Goal: Purchase product/service

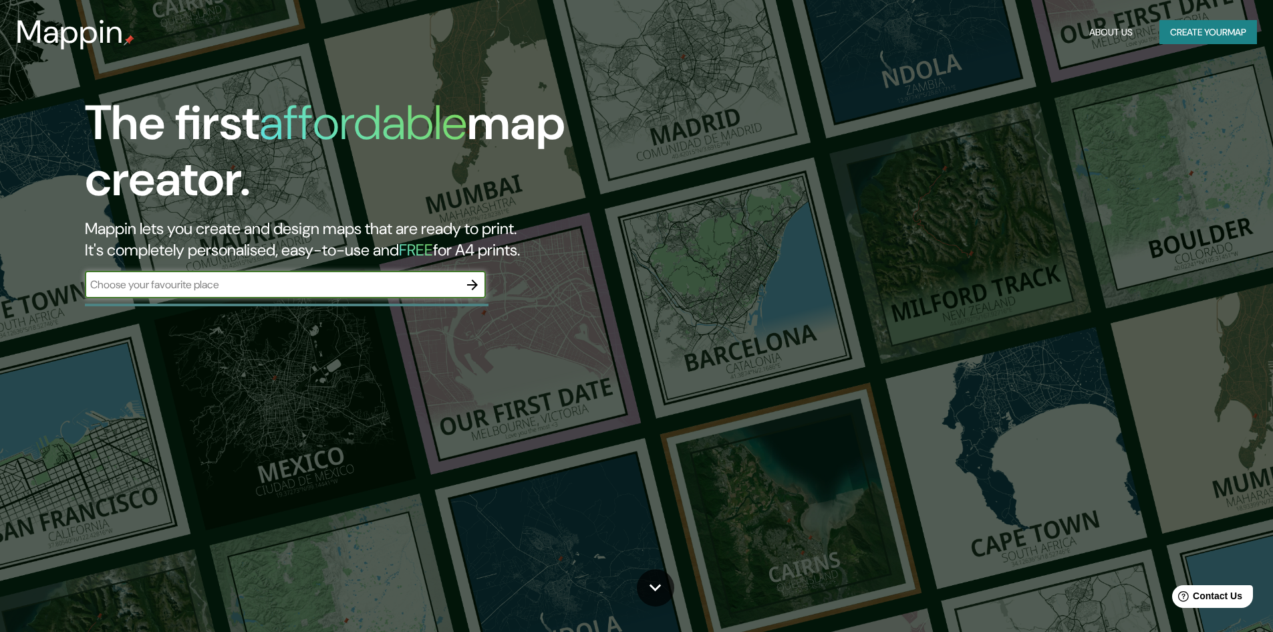
click at [388, 281] on input "text" at bounding box center [272, 284] width 374 height 15
click at [107, 291] on input "P}}AYACUCHO" at bounding box center [272, 284] width 374 height 15
type input "AYACUCHO"
click at [471, 283] on icon "button" at bounding box center [473, 285] width 16 height 16
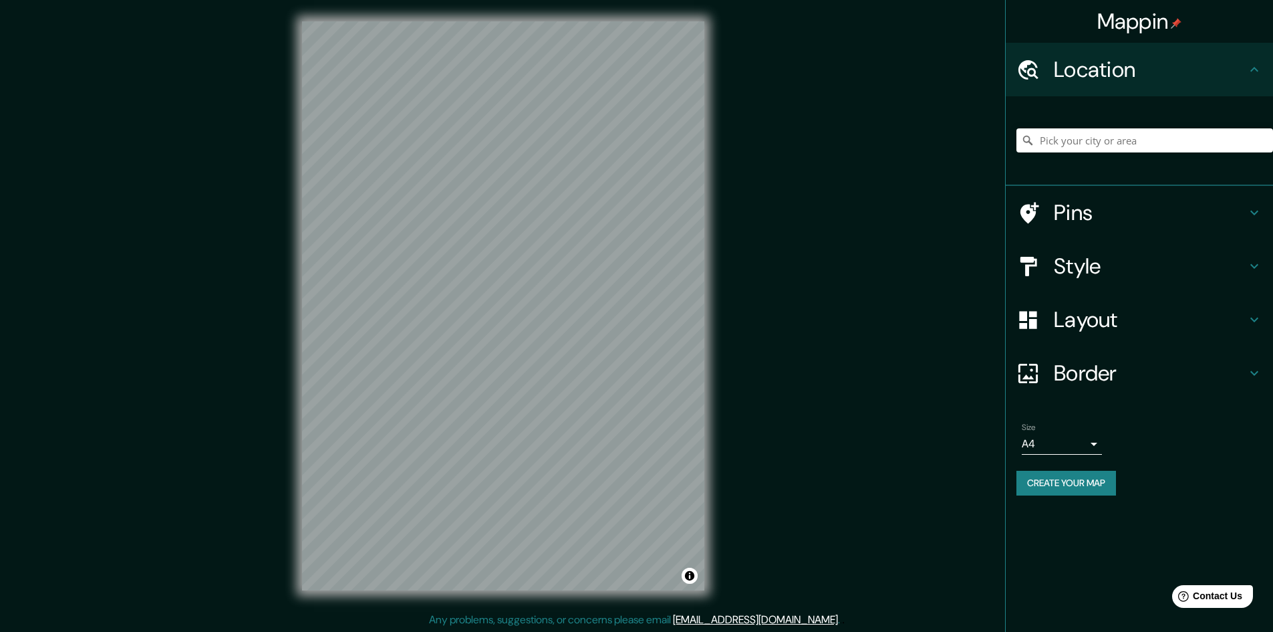
click at [1132, 199] on h4 "Pins" at bounding box center [1150, 212] width 192 height 27
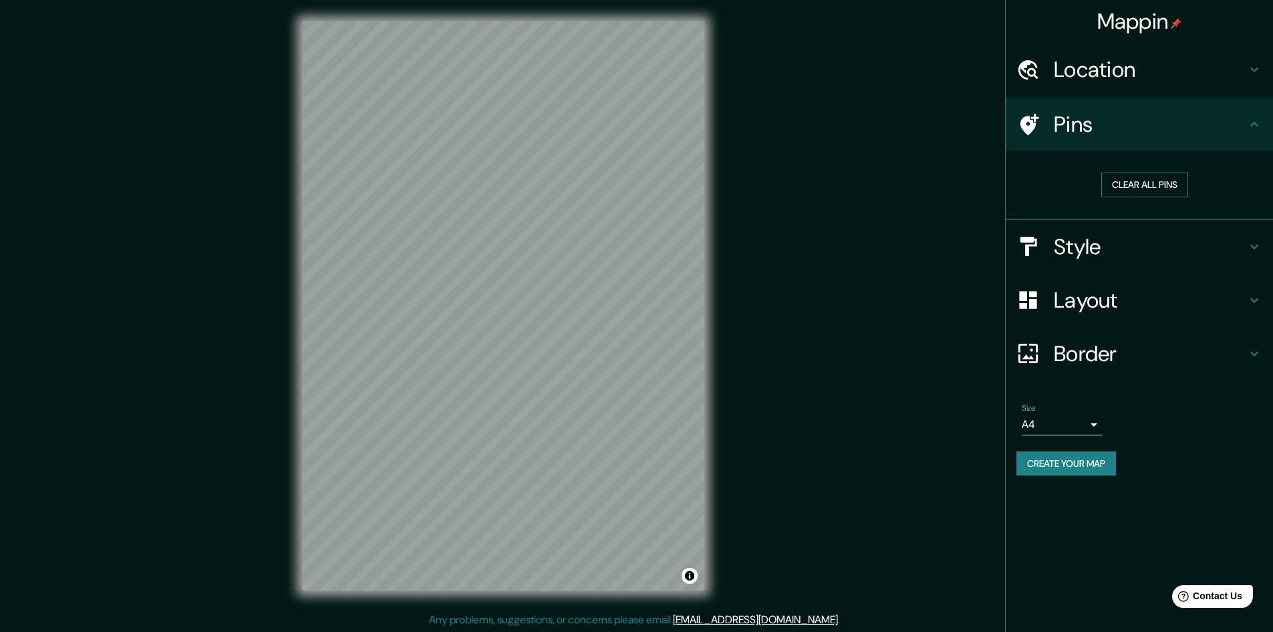
click at [1144, 188] on button "Clear all pins" at bounding box center [1144, 184] width 87 height 25
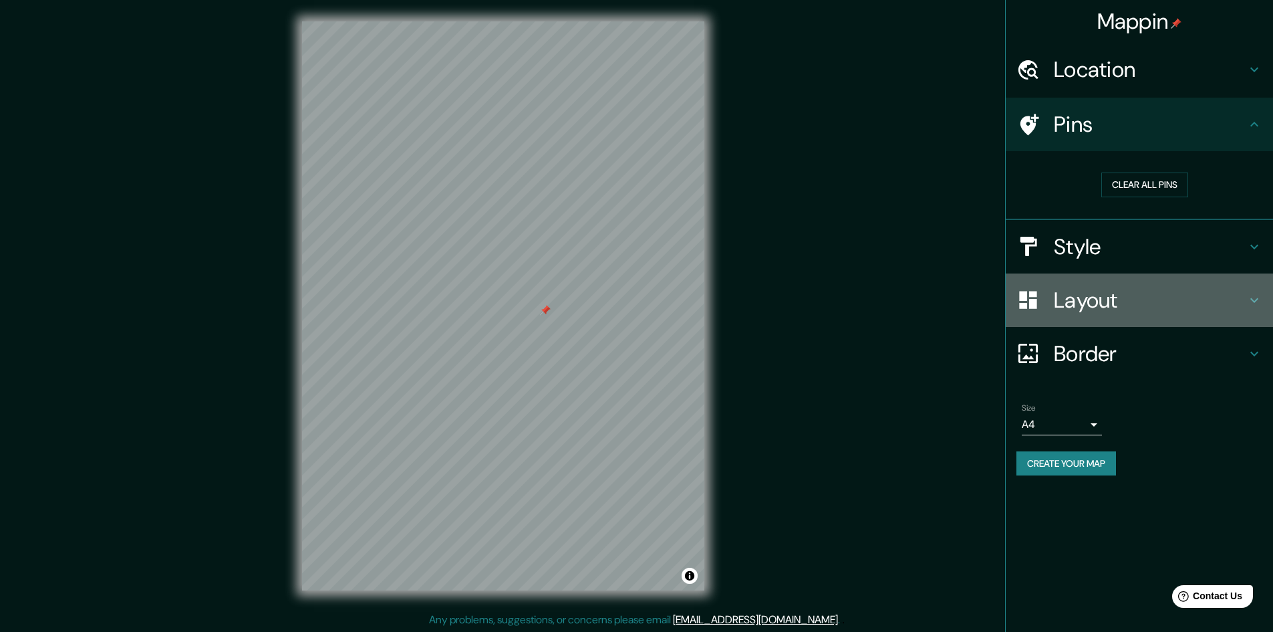
click at [1083, 305] on h4 "Layout" at bounding box center [1150, 300] width 192 height 27
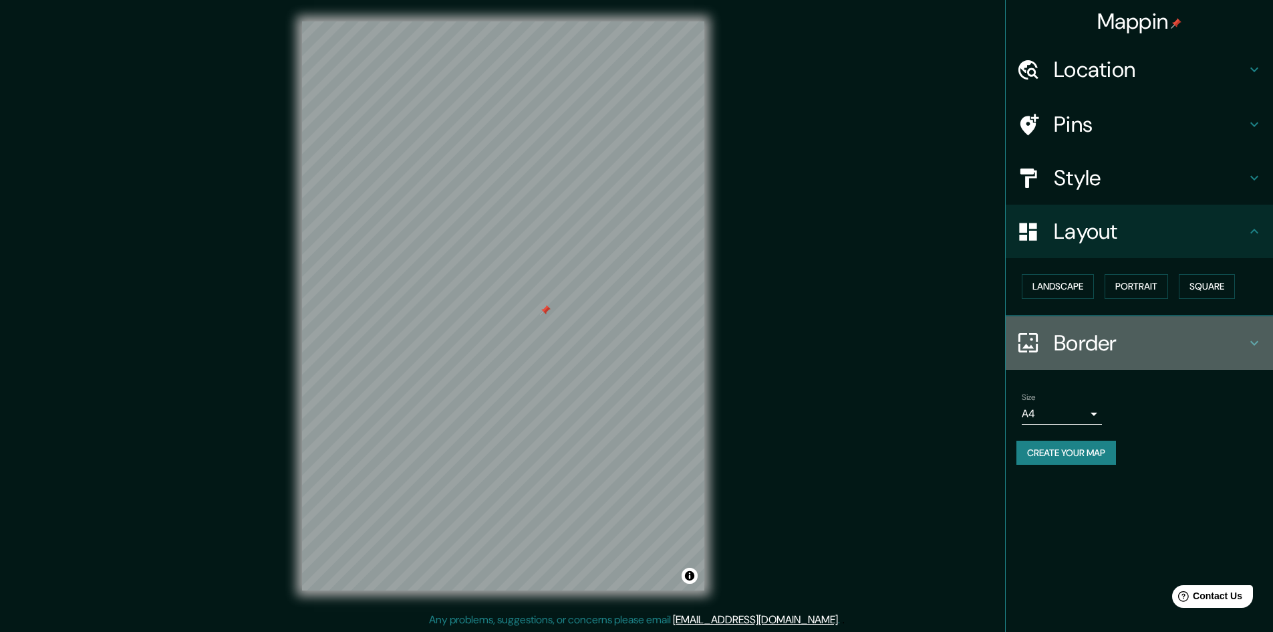
click at [1096, 340] on h4 "Border" at bounding box center [1150, 343] width 192 height 27
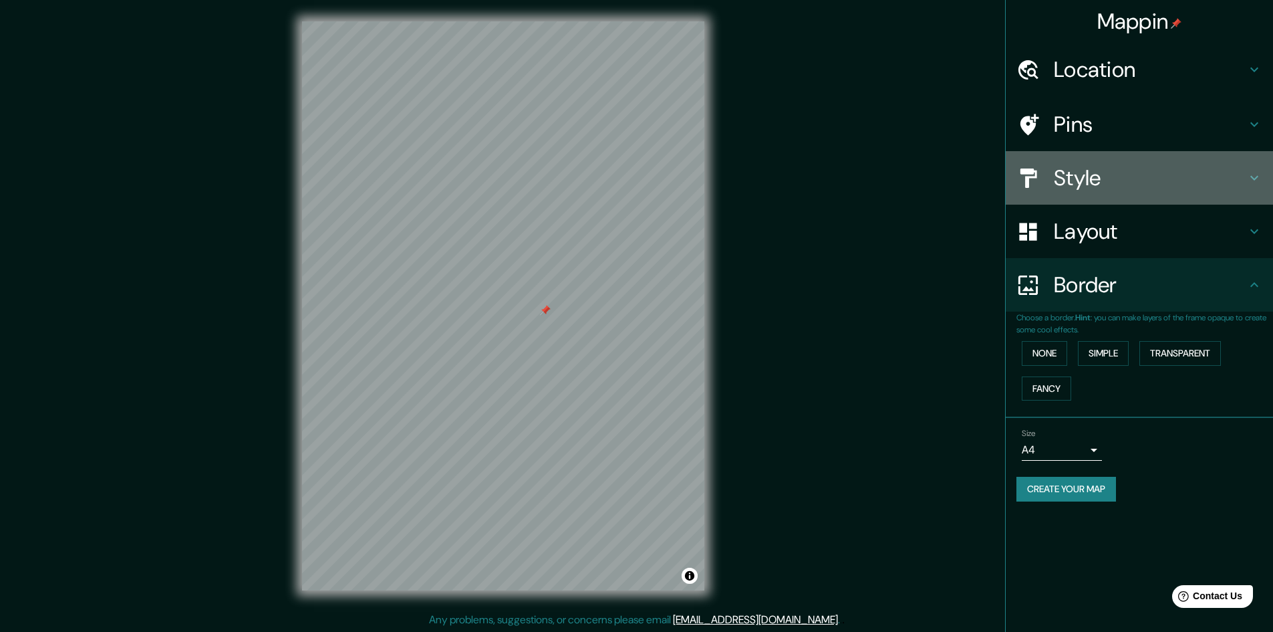
click at [1113, 170] on h4 "Style" at bounding box center [1150, 177] width 192 height 27
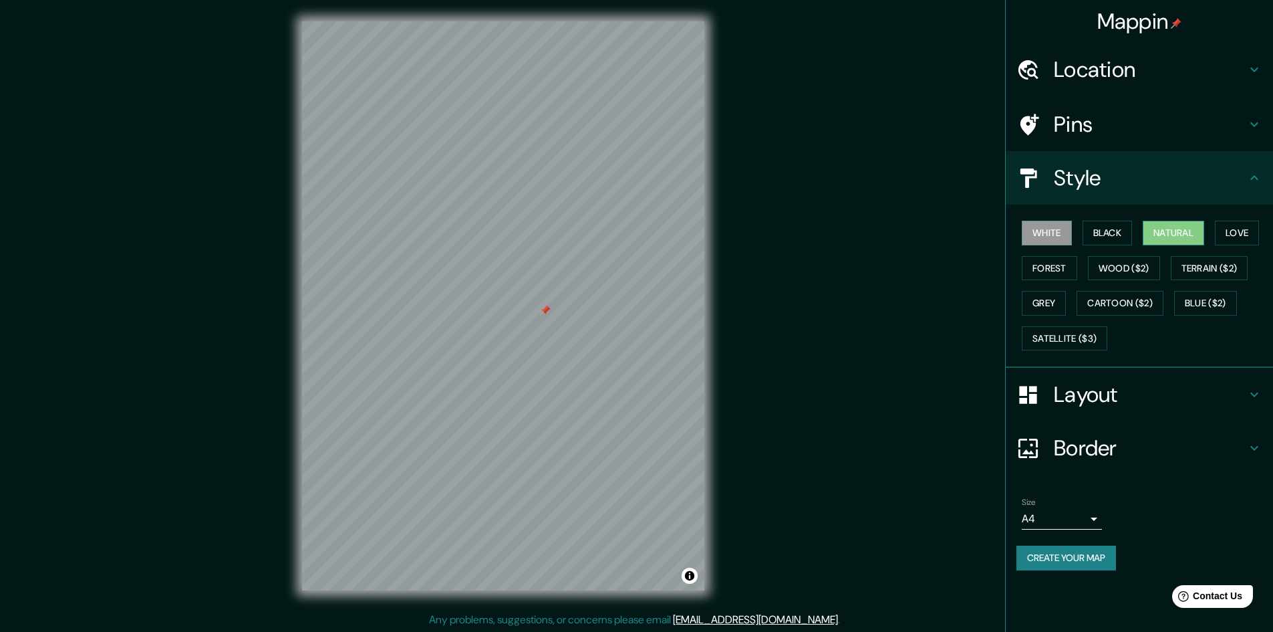
click at [1178, 237] on button "Natural" at bounding box center [1173, 233] width 61 height 25
click at [1200, 267] on button "Terrain ($2)" at bounding box center [1210, 268] width 78 height 25
click at [773, 202] on div "Mappin Location Pins Style White Black Natural Love Forest Wood ($2) Terrain ($…" at bounding box center [636, 316] width 1273 height 633
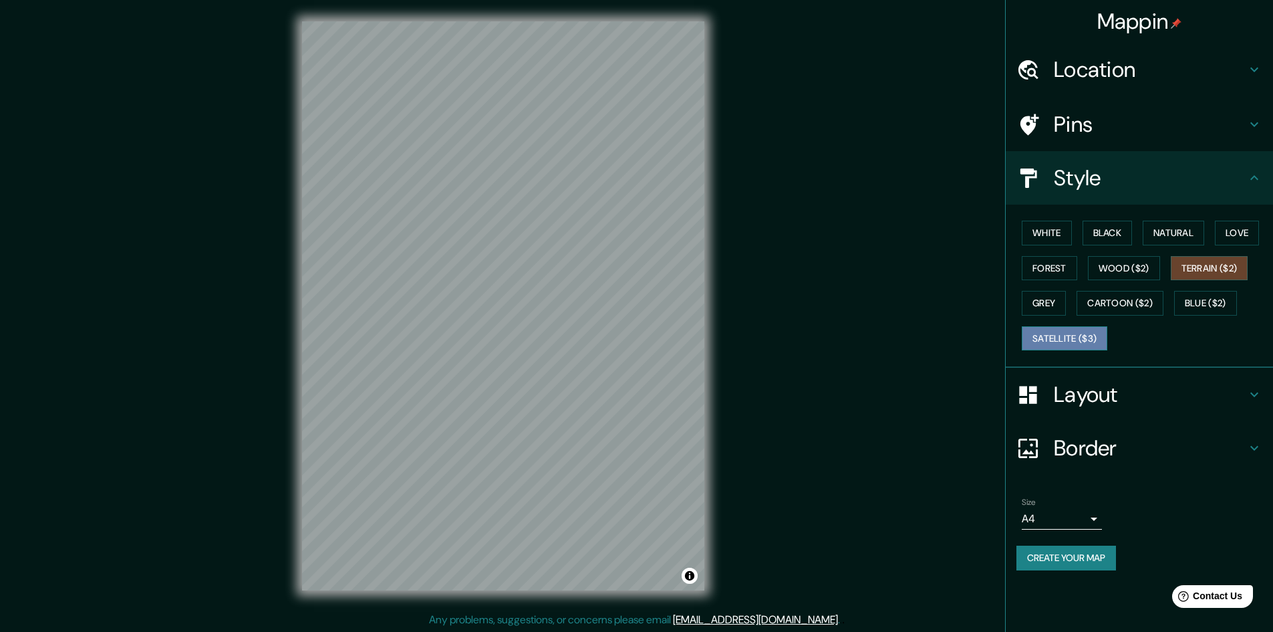
click at [1086, 330] on button "Satellite ($3)" at bounding box center [1065, 338] width 86 height 25
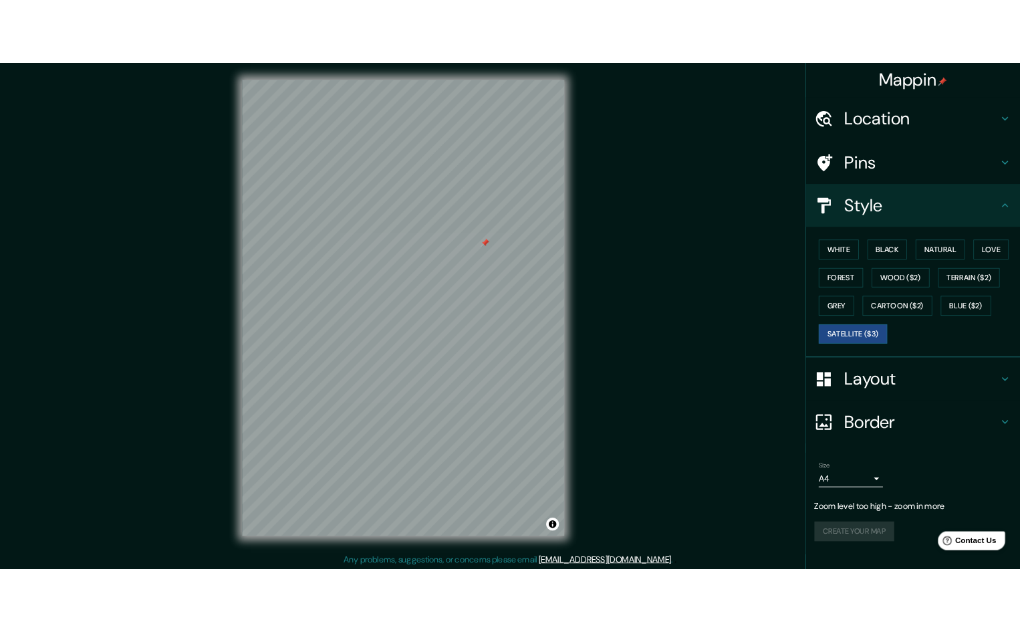
scroll to position [1, 0]
